Goal: Transaction & Acquisition: Purchase product/service

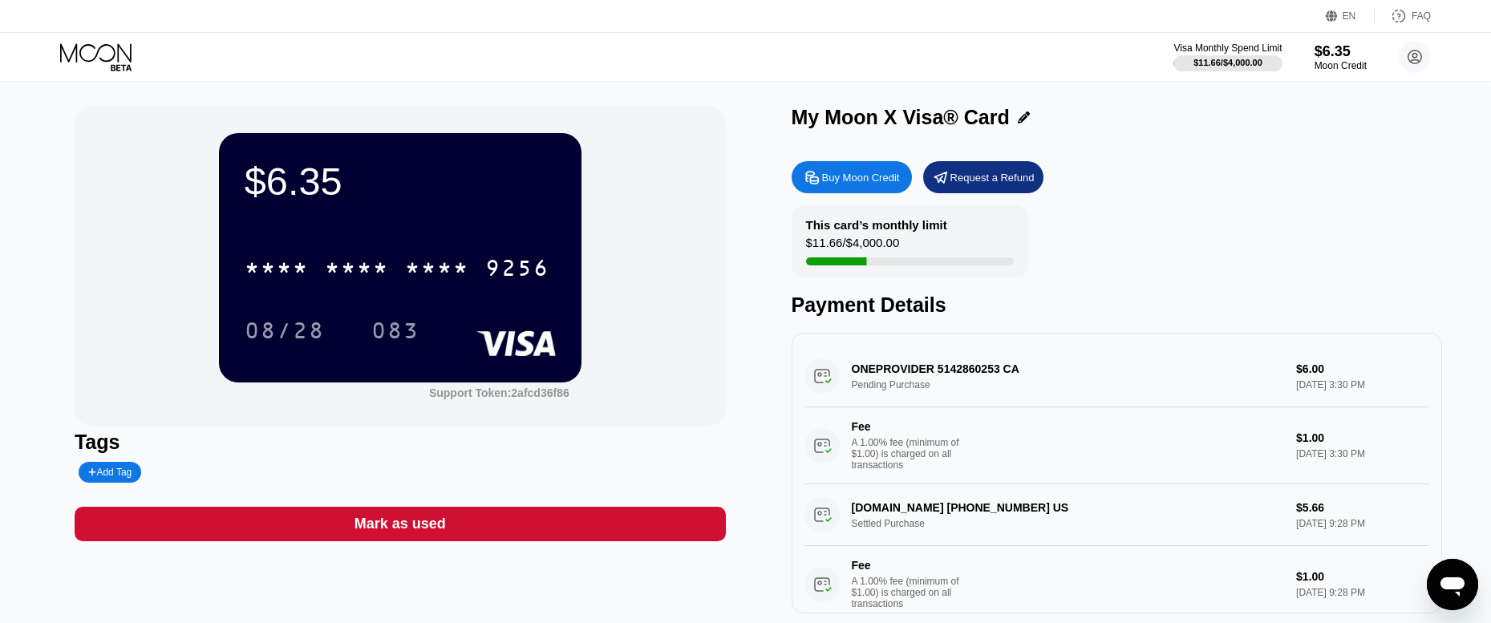
click at [882, 249] on div "$11.66 / $4,000.00" at bounding box center [853, 247] width 94 height 22
click at [1335, 51] on div "$6.35" at bounding box center [1341, 51] width 54 height 17
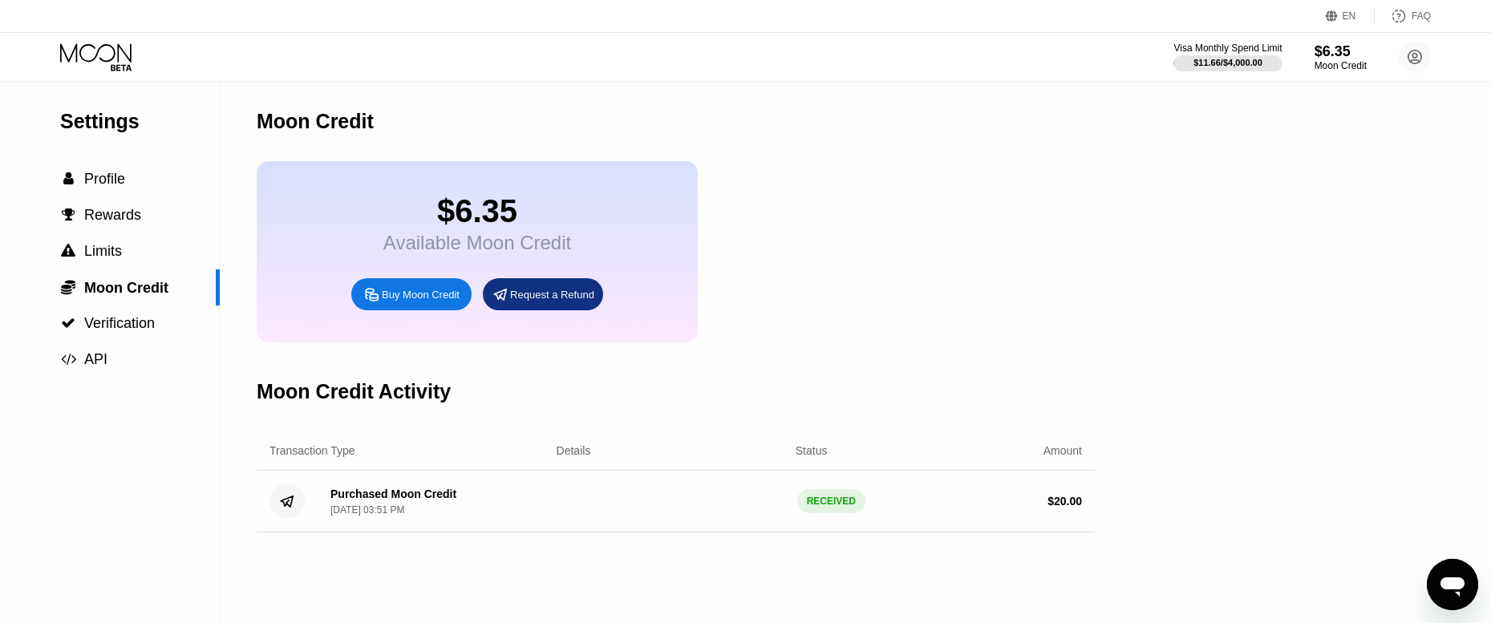
click at [433, 310] on div "Buy Moon Credit" at bounding box center [411, 294] width 120 height 32
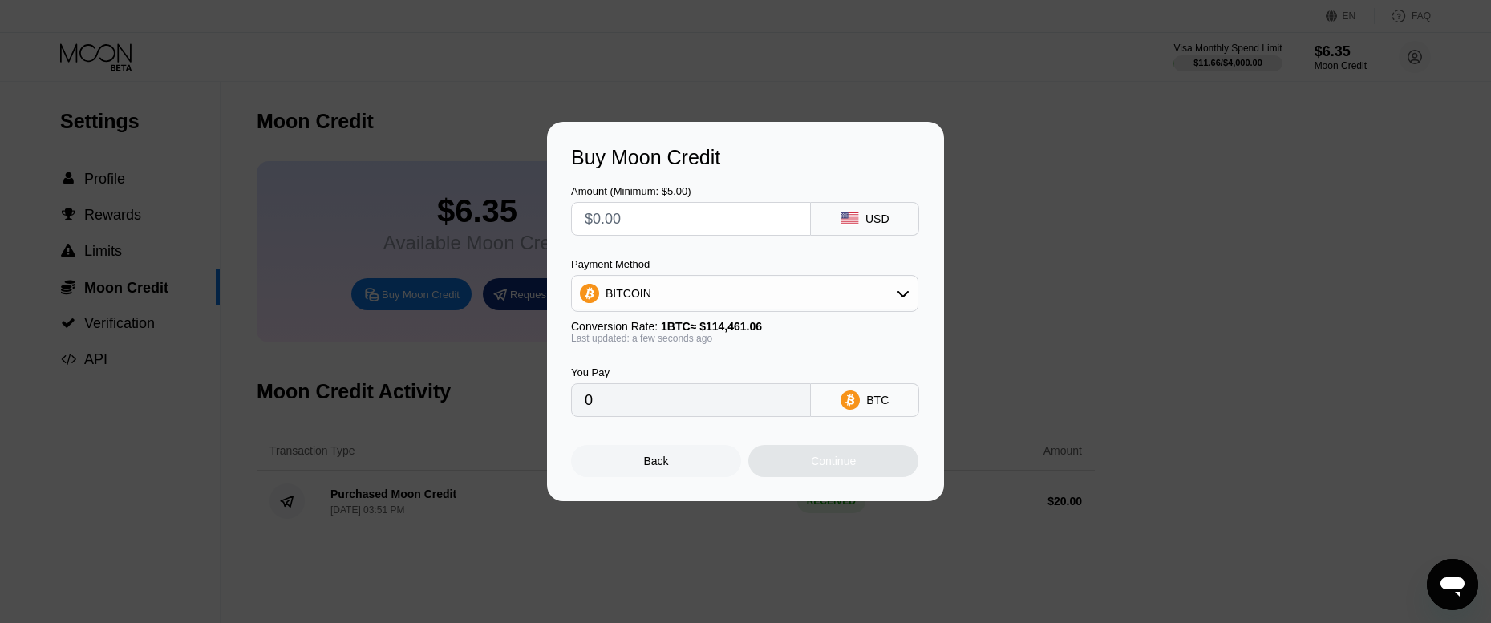
click at [717, 222] on input "text" at bounding box center [691, 219] width 213 height 32
type input "$15"
type input "0.00013105"
type input "$15"
click at [659, 468] on div "Back" at bounding box center [656, 461] width 25 height 13
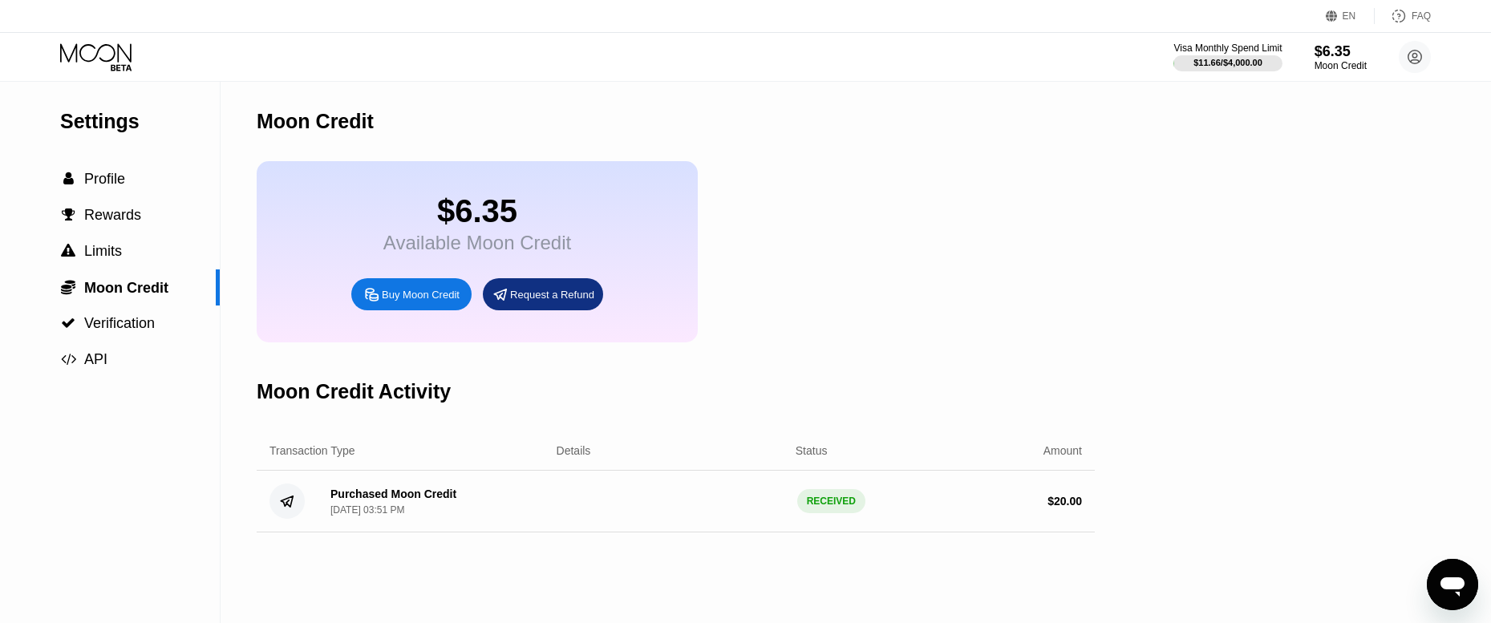
click at [411, 302] on div "Buy Moon Credit" at bounding box center [421, 295] width 78 height 14
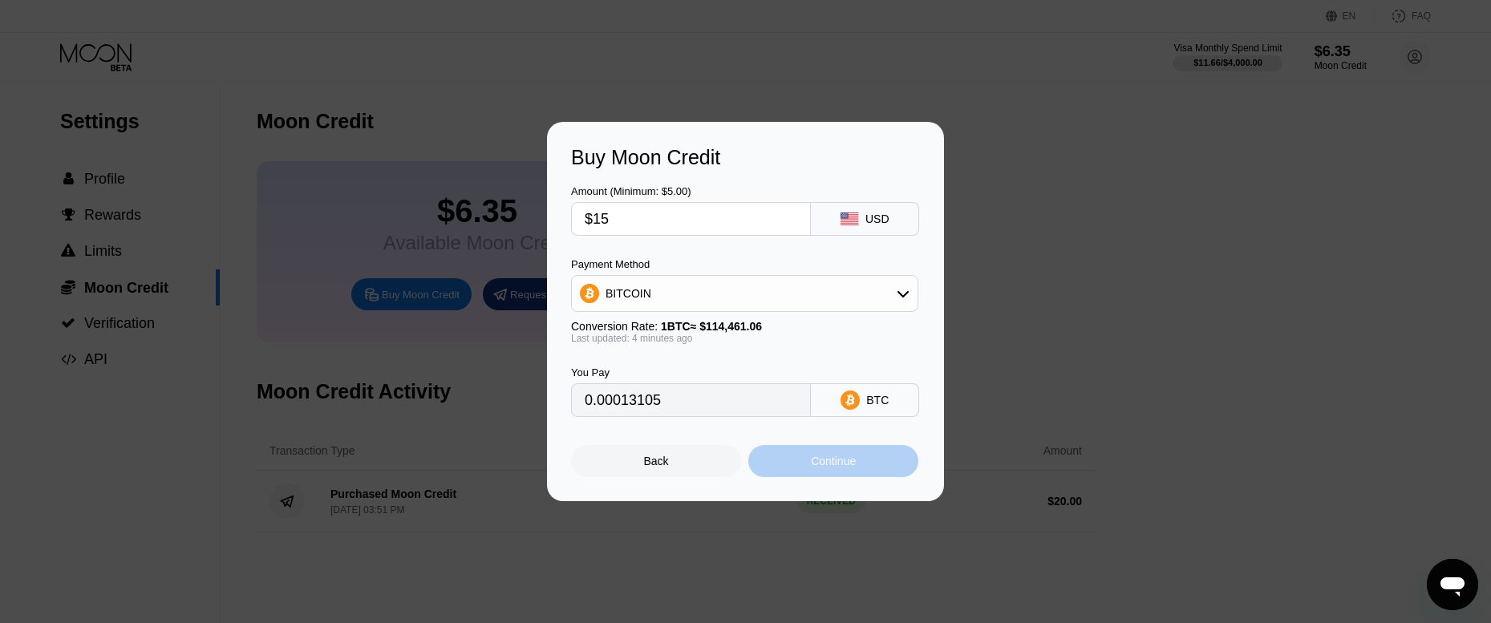
click at [866, 464] on div "Continue" at bounding box center [833, 461] width 170 height 32
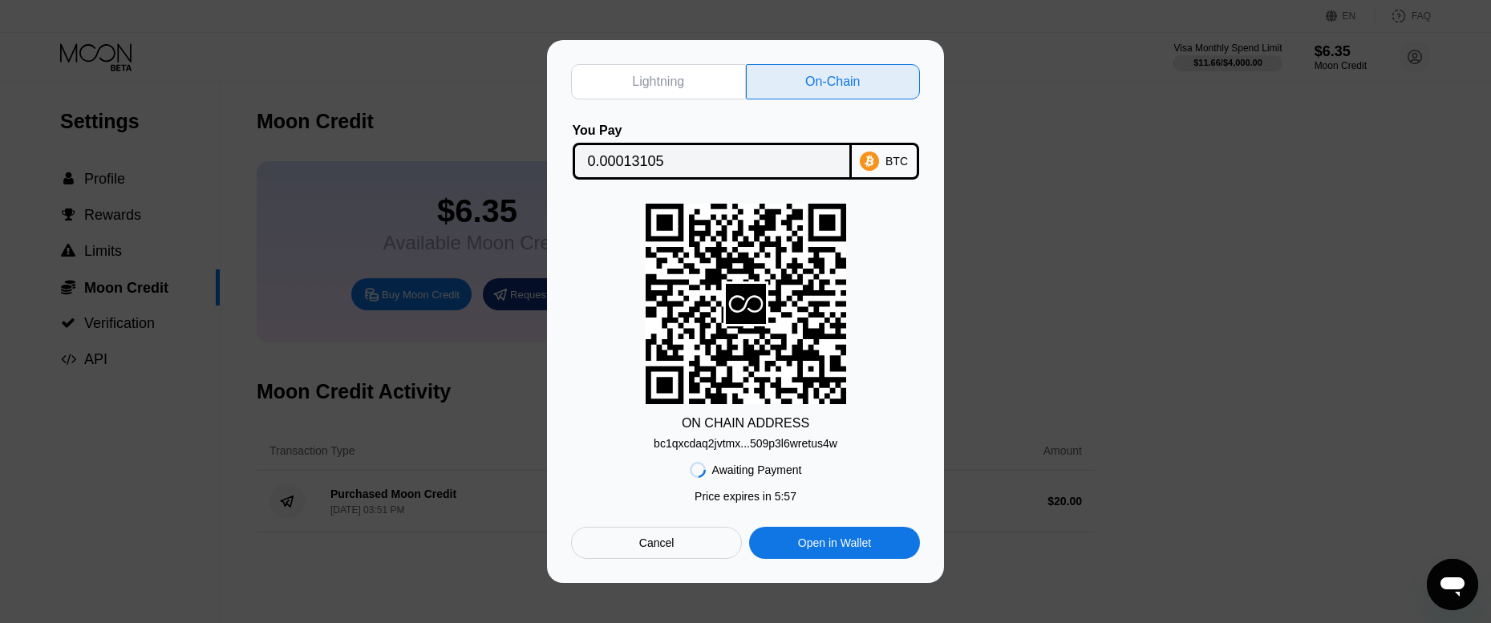
click at [787, 447] on div "bc1qxcdaq2jvtmx...509p3l6wretus4w" at bounding box center [746, 443] width 184 height 13
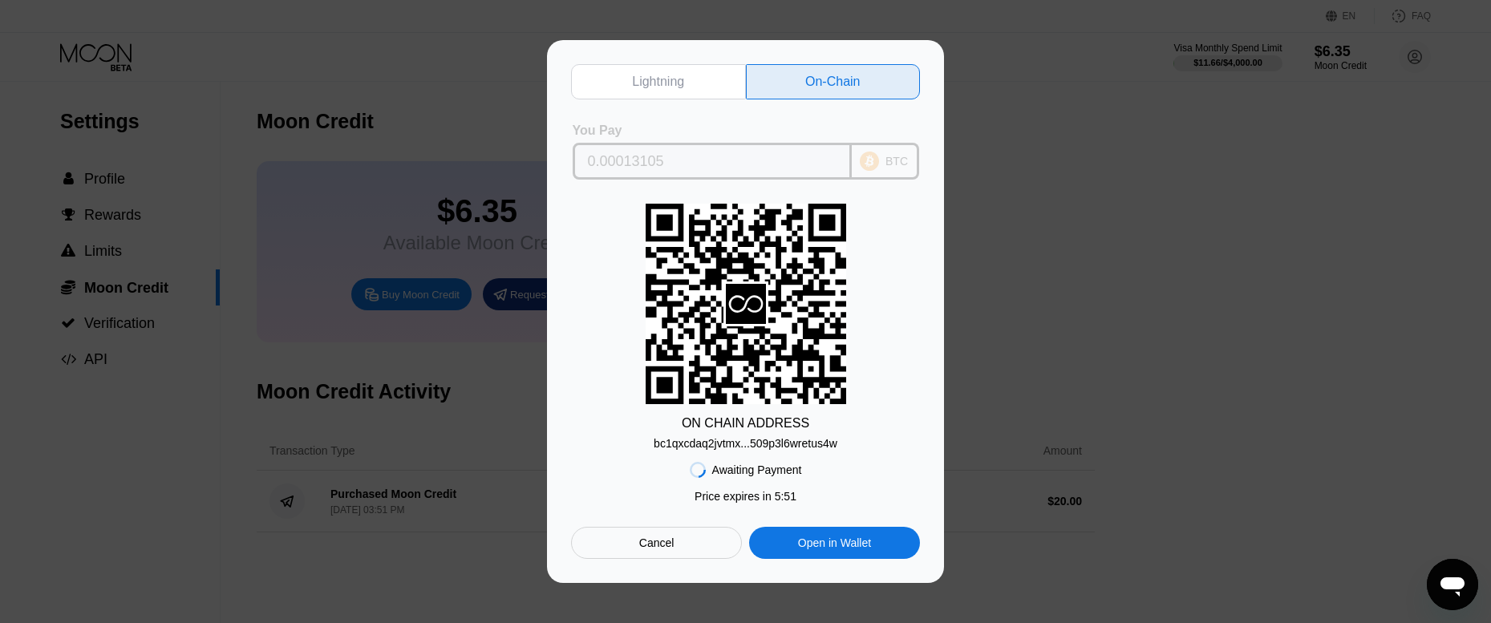
click at [881, 164] on div "BTC" at bounding box center [885, 161] width 67 height 37
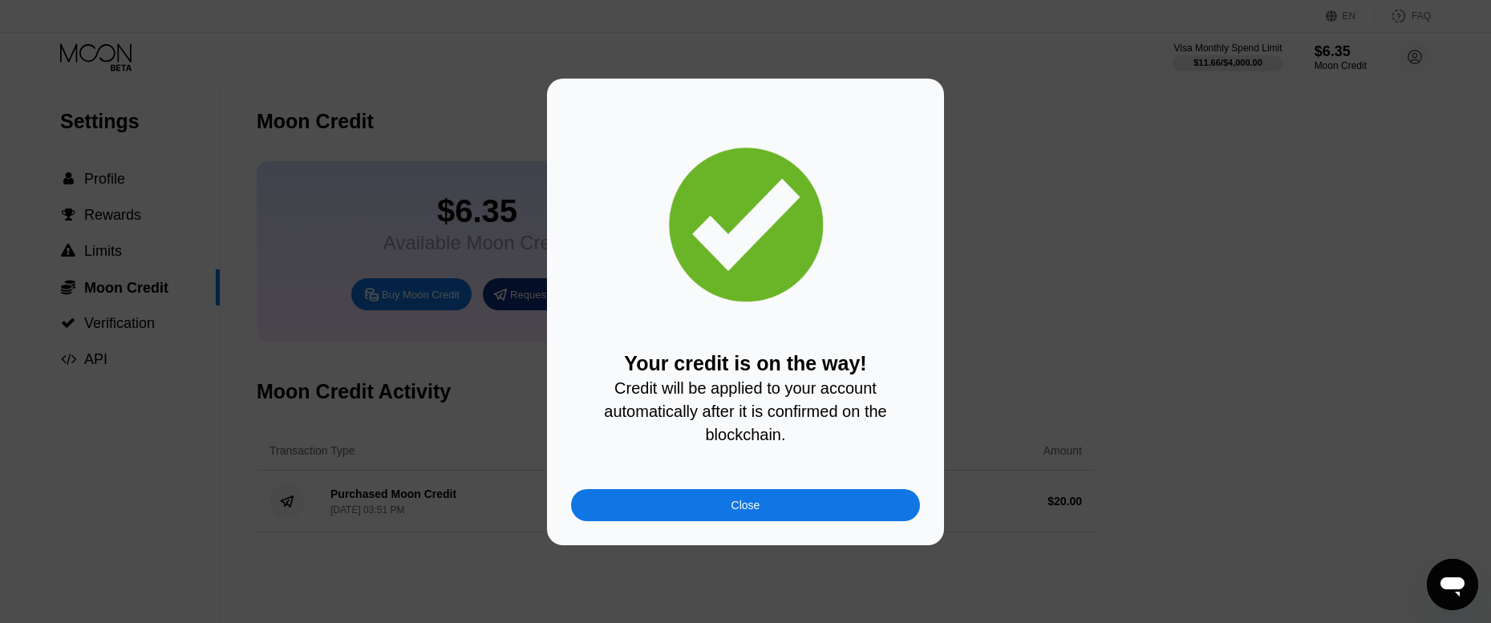
click at [793, 512] on div "Close" at bounding box center [745, 505] width 349 height 32
